Goal: Use online tool/utility: Utilize a website feature to perform a specific function

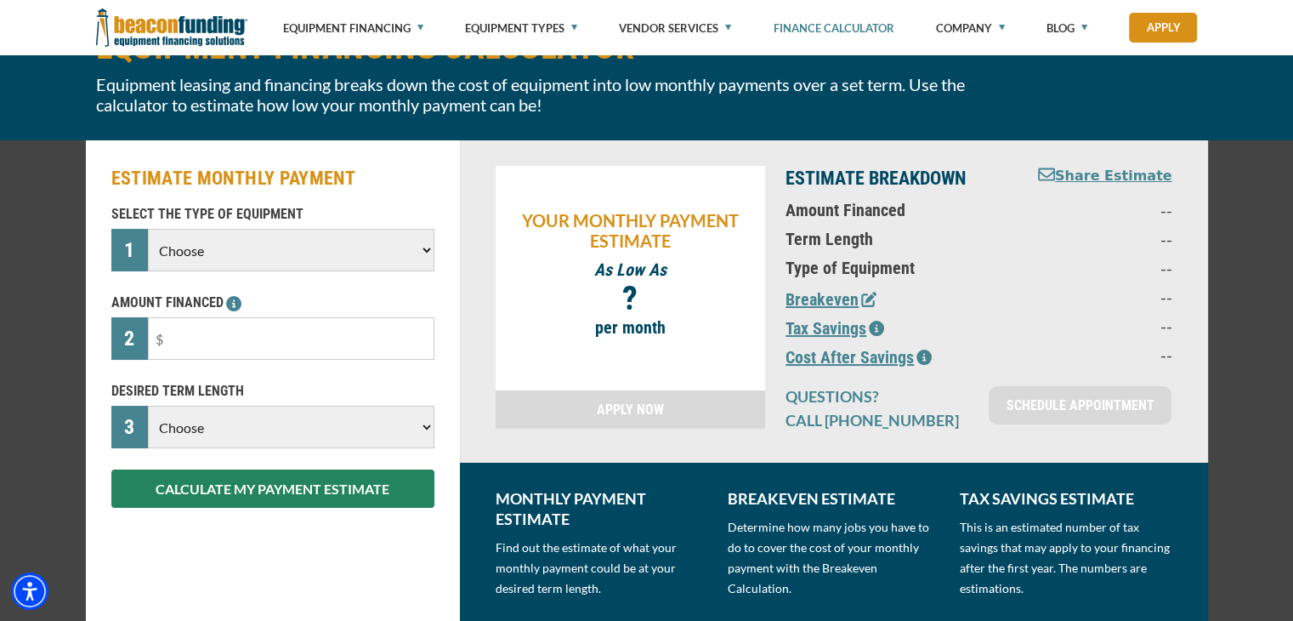
scroll to position [170, 0]
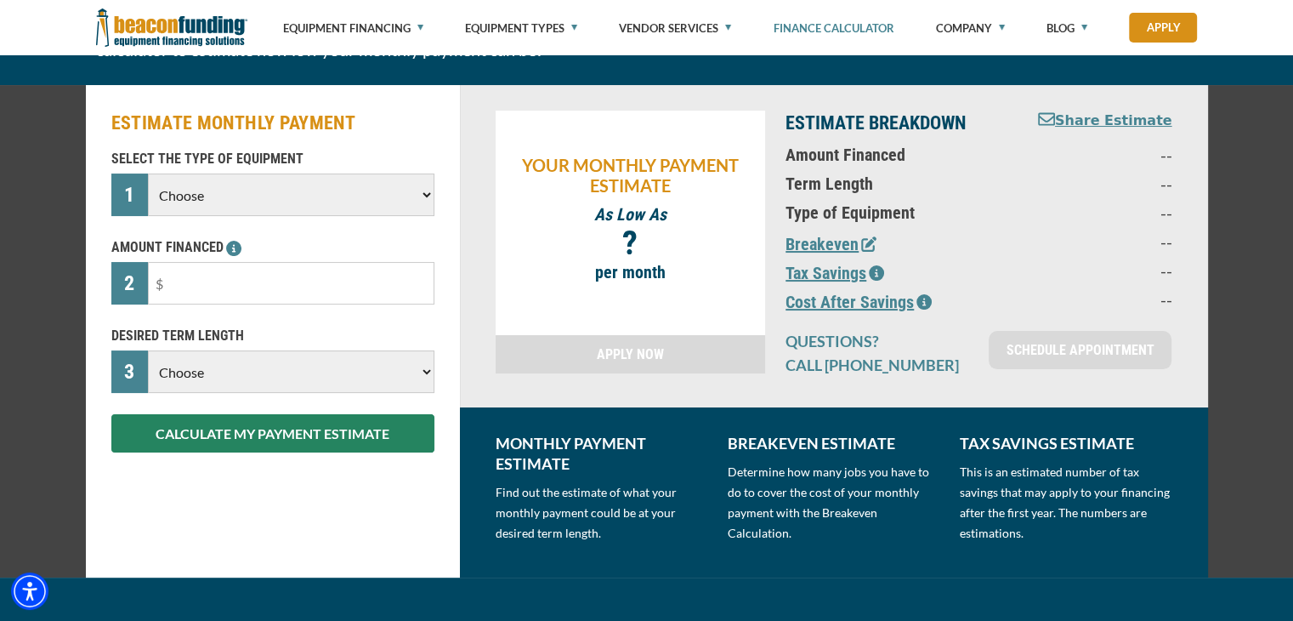
click at [246, 208] on select "Choose Backhoe Boom/Bucket Truck Chipper Commercial Mower Crane DTG/DTF Printin…" at bounding box center [291, 194] width 286 height 43
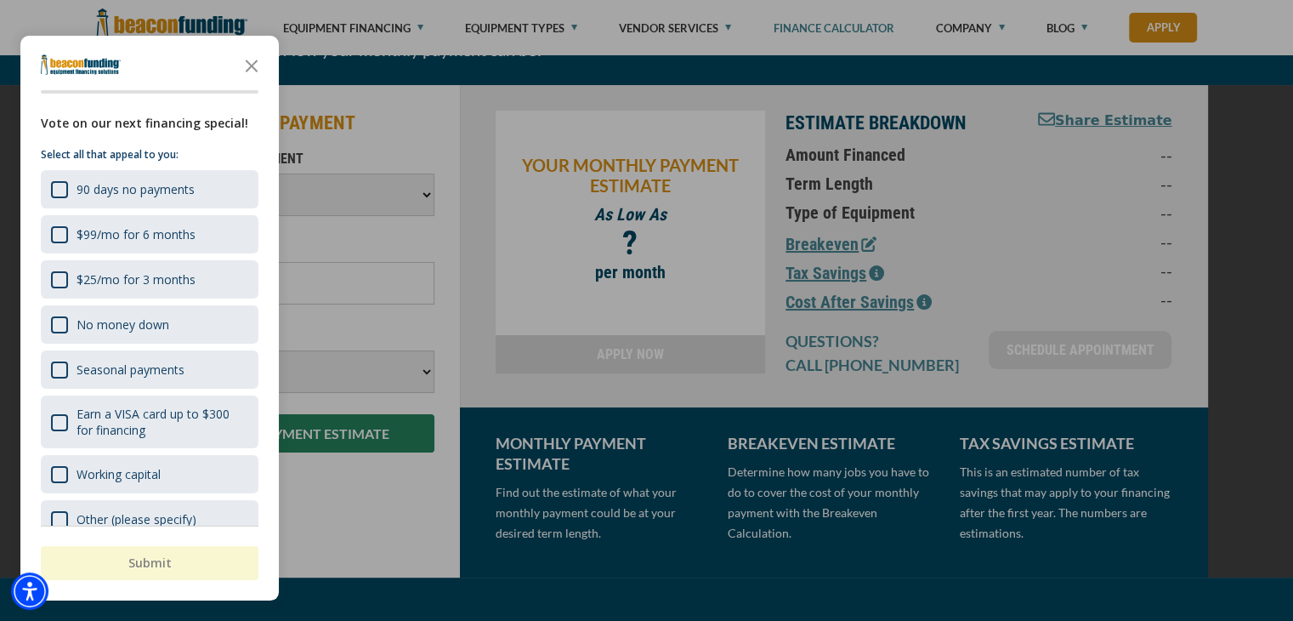
select select "7"
click at [148, 173] on select "Choose Backhoe Boom/Bucket Truck Chipper Commercial Mower Crane DTG/DTF Printin…" at bounding box center [291, 194] width 286 height 43
click at [249, 65] on icon "Close the survey" at bounding box center [252, 65] width 34 height 34
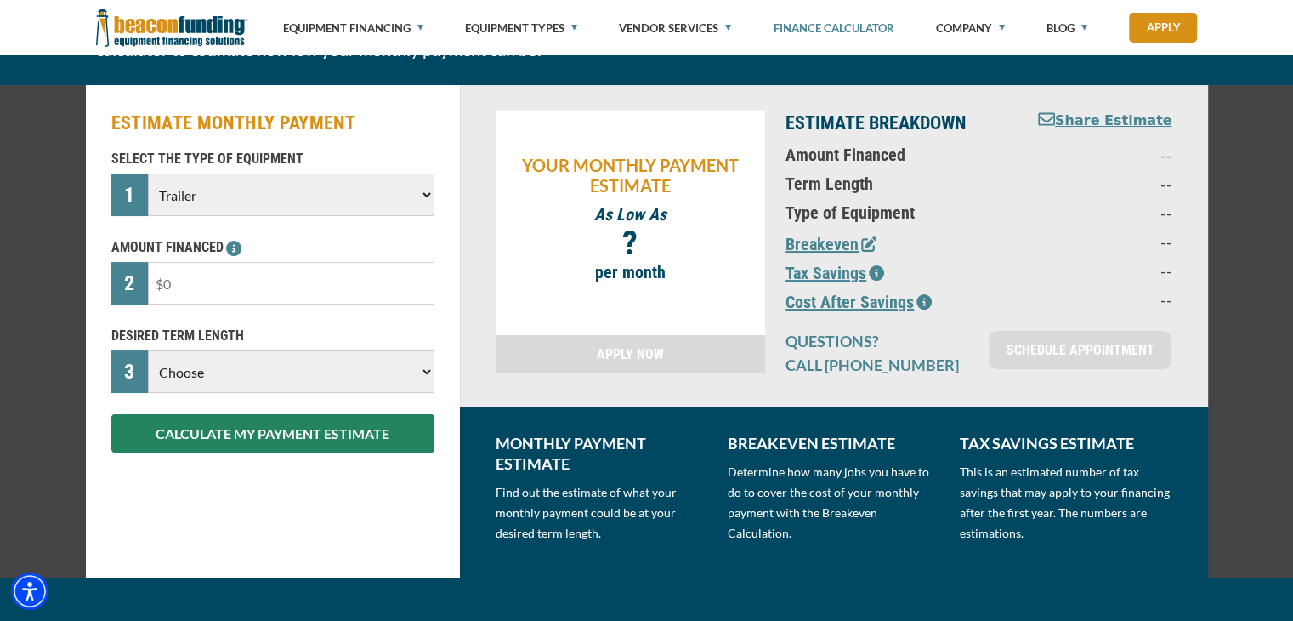
click at [211, 293] on input "text" at bounding box center [291, 283] width 286 height 43
type input "$43,634"
click at [236, 364] on select "Choose 36 Months 48 Months 60 Months" at bounding box center [291, 371] width 286 height 43
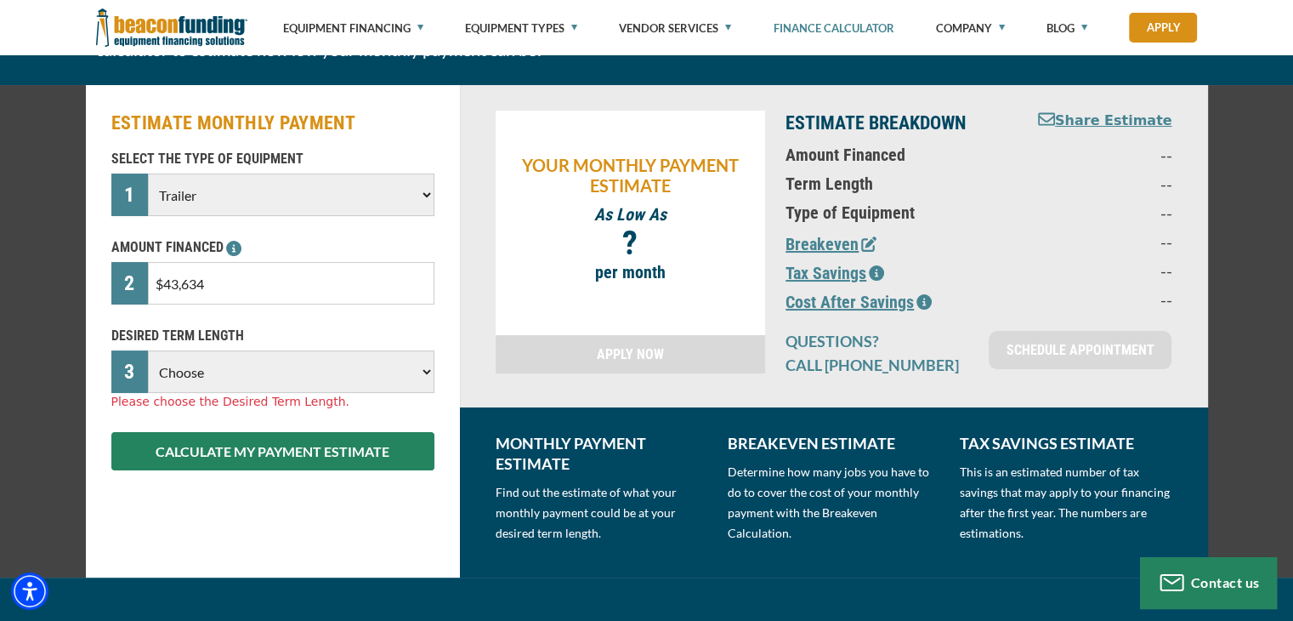
select select "60"
click at [148, 350] on select "Choose 36 Months 48 Months 60 Months" at bounding box center [291, 371] width 286 height 43
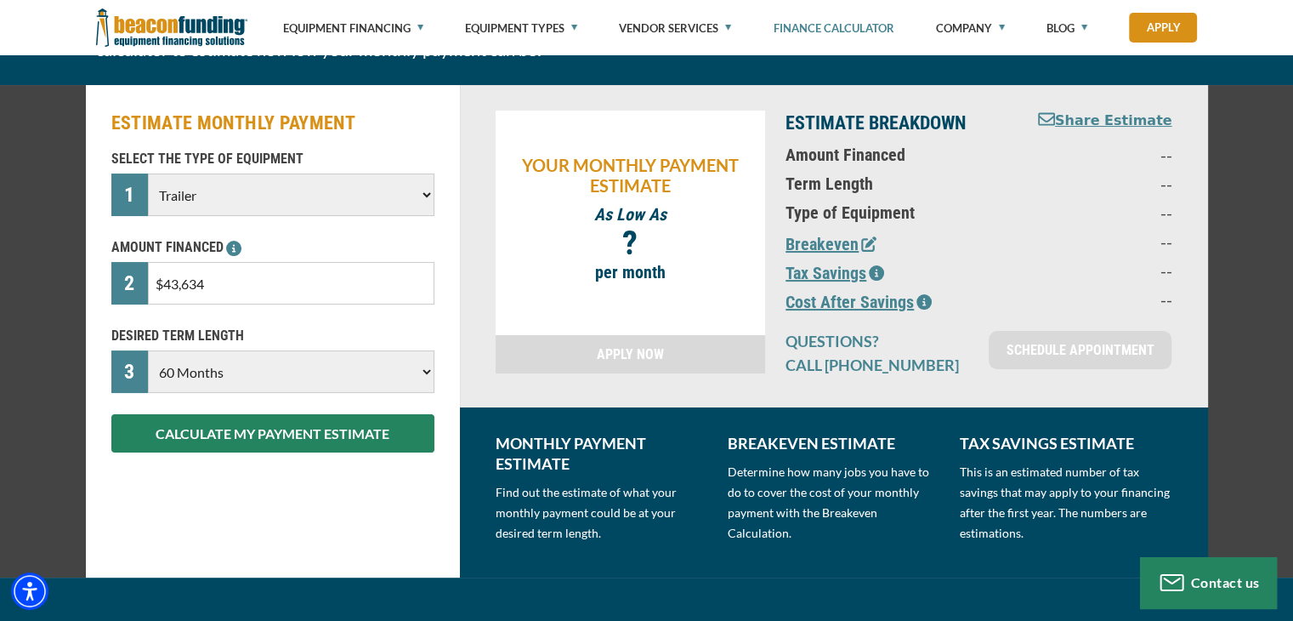
click at [241, 423] on button "CALCULATE MY PAYMENT ESTIMATE" at bounding box center [272, 433] width 323 height 38
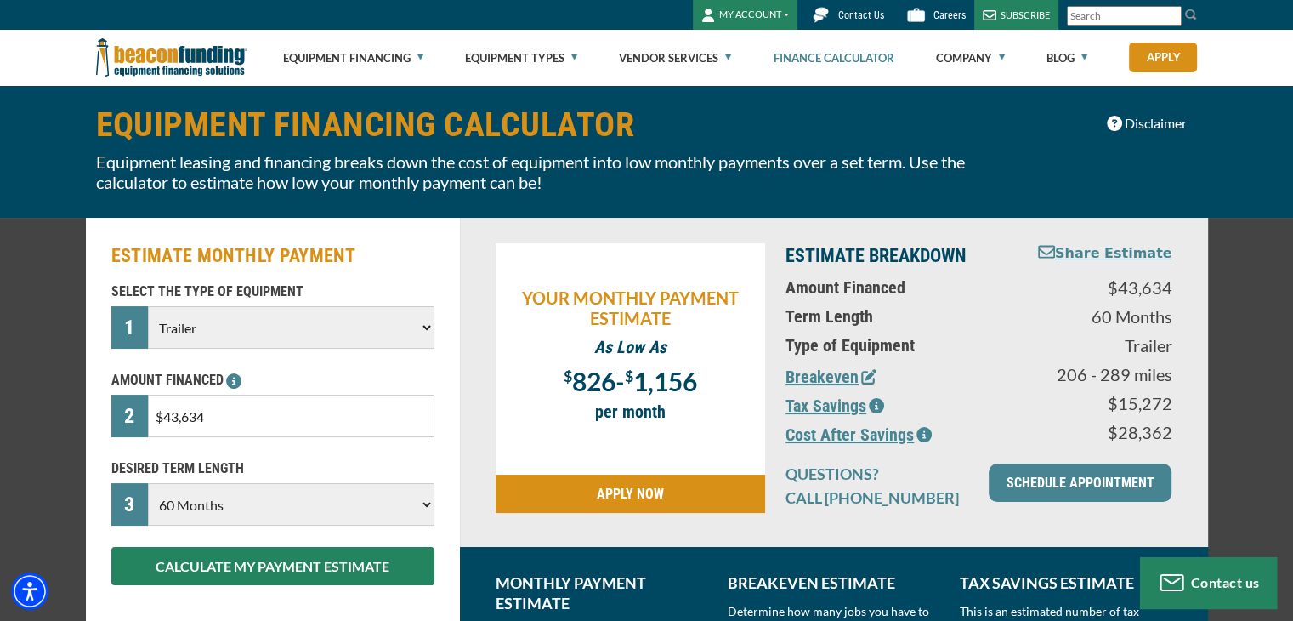
scroll to position [0, 0]
